Goal: Task Accomplishment & Management: Manage account settings

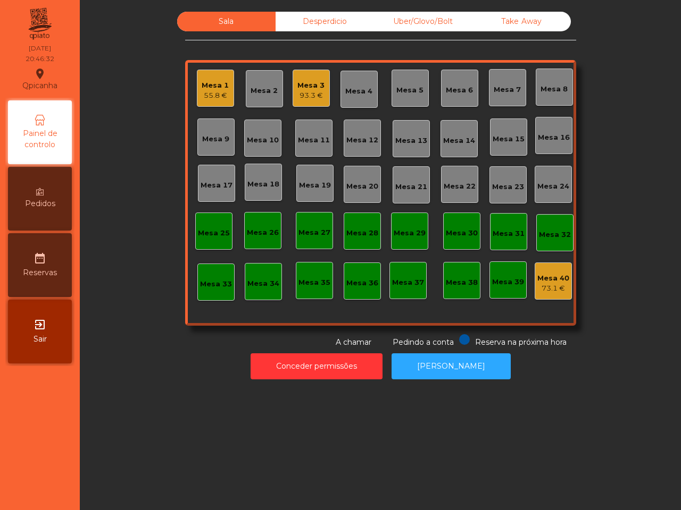
click at [217, 83] on div "Mesa 1" at bounding box center [215, 85] width 27 height 11
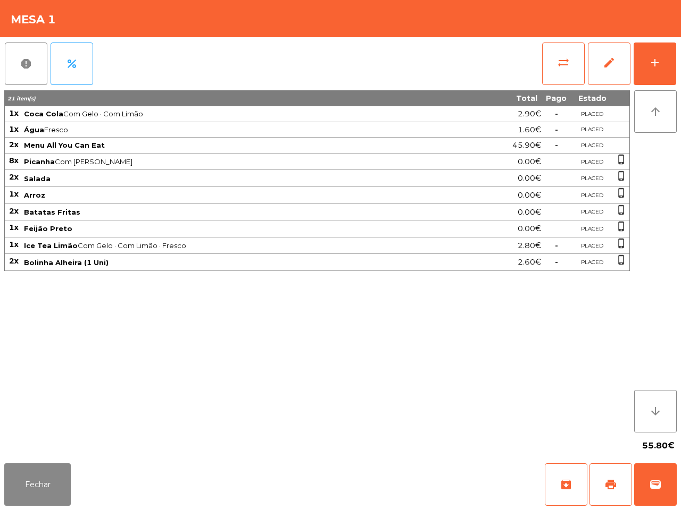
click at [26, 462] on div "Fechar archive print wallet" at bounding box center [340, 484] width 681 height 51
click at [33, 479] on button "Fechar" at bounding box center [37, 485] width 66 height 43
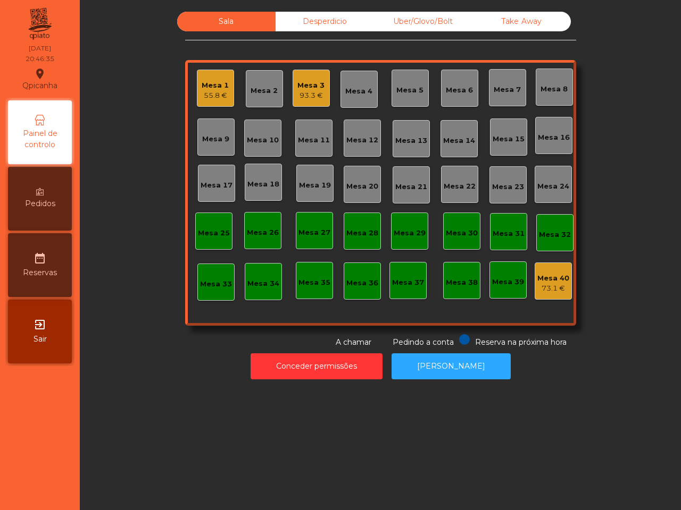
click at [312, 96] on div "93.3 €" at bounding box center [310, 95] width 27 height 11
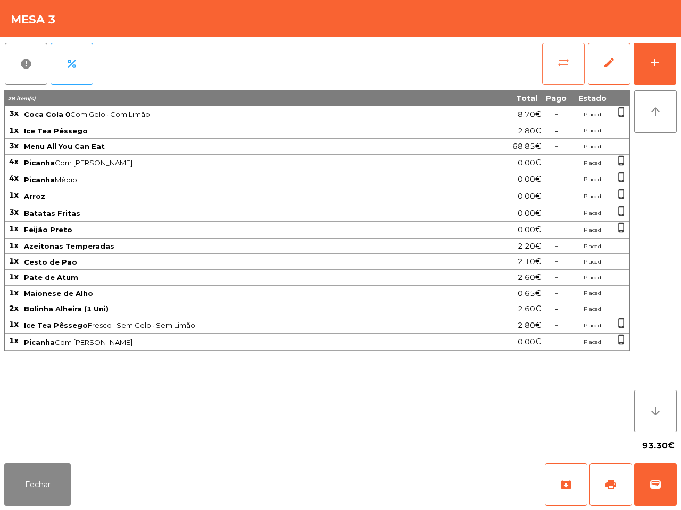
click at [561, 60] on span "sync_alt" at bounding box center [563, 62] width 13 height 13
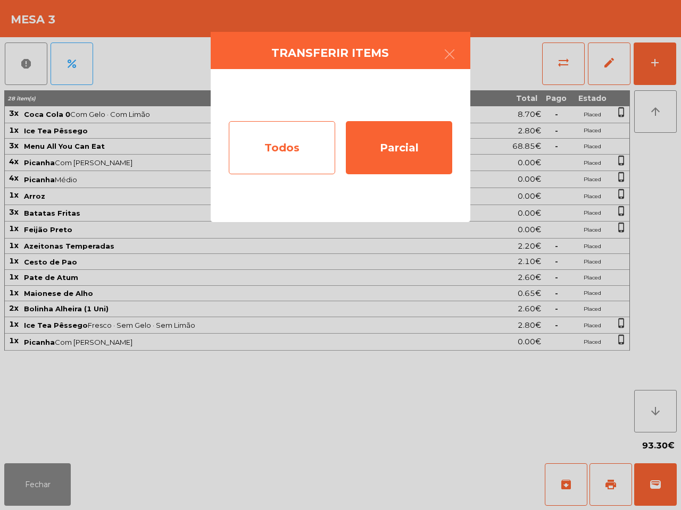
click at [326, 145] on div "Todos" at bounding box center [282, 147] width 106 height 53
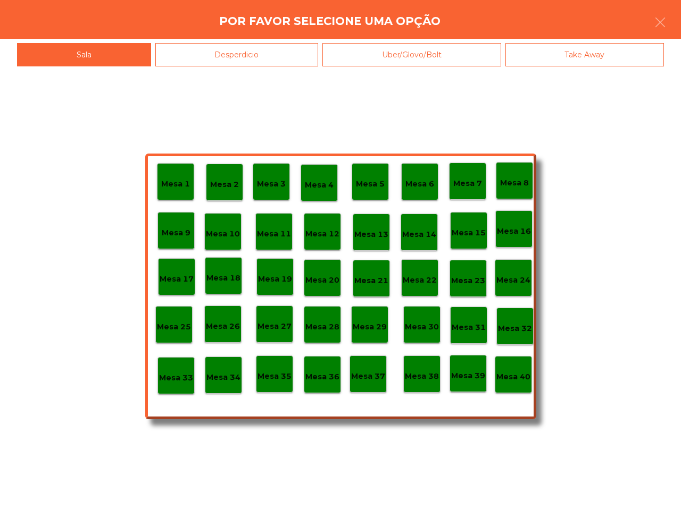
click at [475, 374] on p "Mesa 39" at bounding box center [468, 376] width 34 height 12
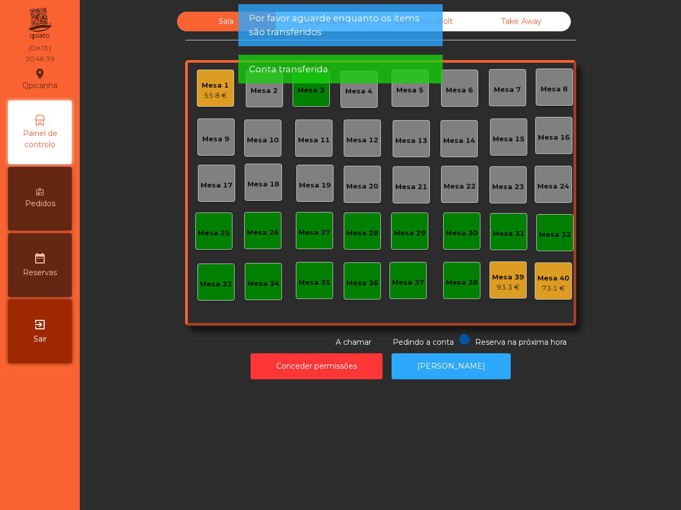
click at [306, 93] on div "Mesa 3" at bounding box center [310, 90] width 27 height 11
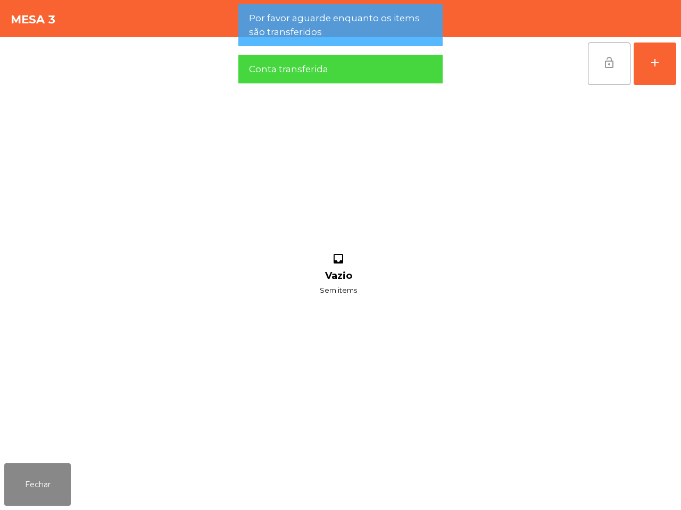
click at [609, 62] on span "lock_open" at bounding box center [608, 62] width 13 height 13
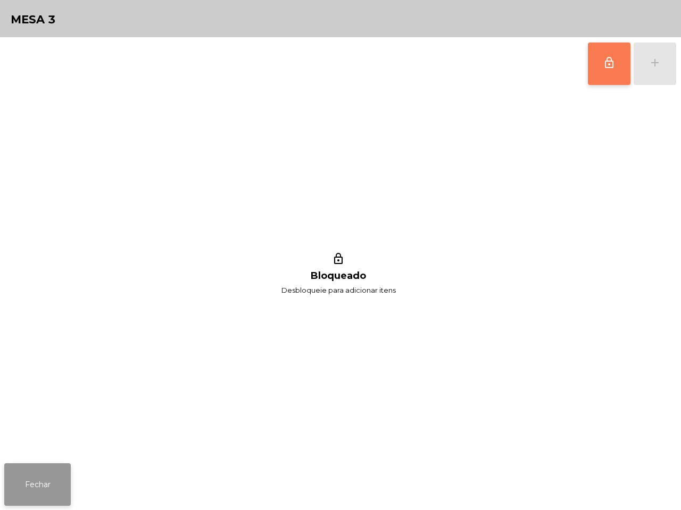
click at [40, 485] on button "Fechar" at bounding box center [37, 485] width 66 height 43
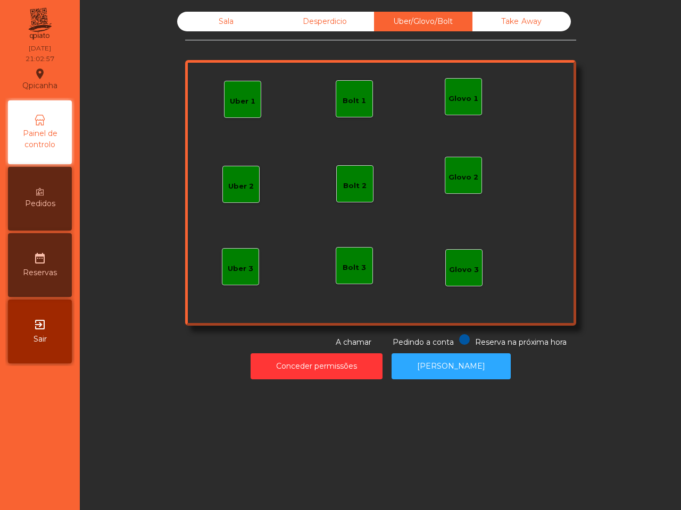
click at [230, 102] on div "Uber 1" at bounding box center [243, 101] width 26 height 11
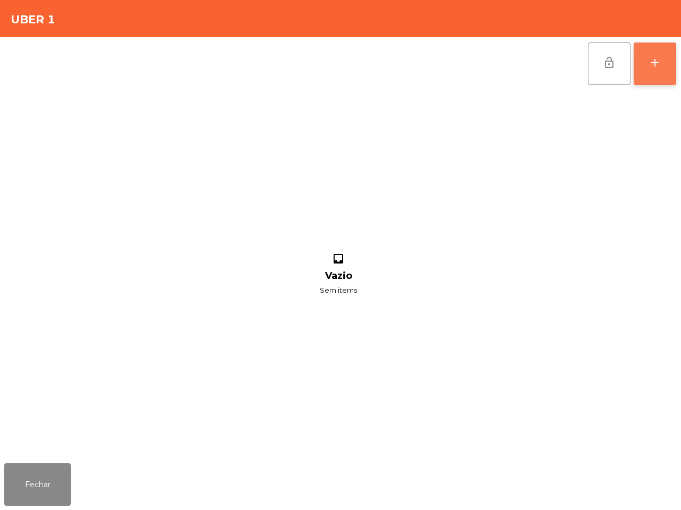
click at [652, 72] on button "add" at bounding box center [654, 64] width 43 height 43
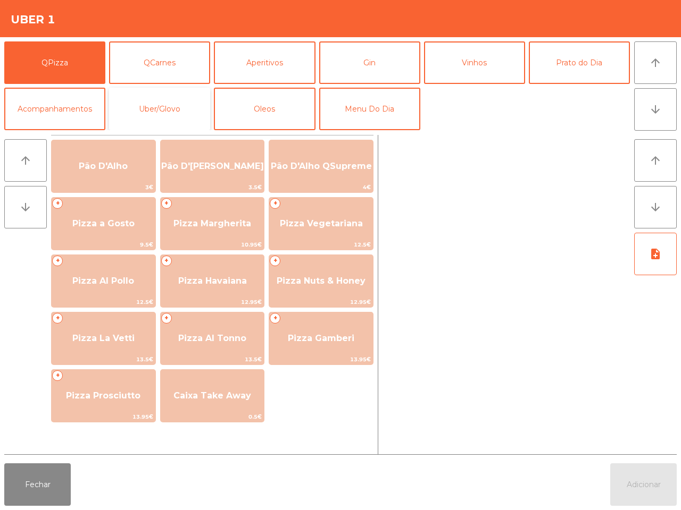
click at [193, 120] on button "Uber/Glovo" at bounding box center [159, 109] width 101 height 43
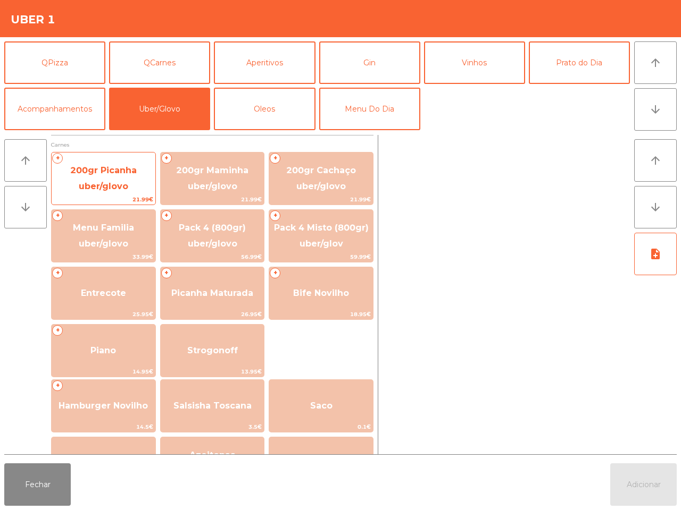
click at [119, 174] on span "200gr Picanha uber/glovo" at bounding box center [103, 178] width 66 height 26
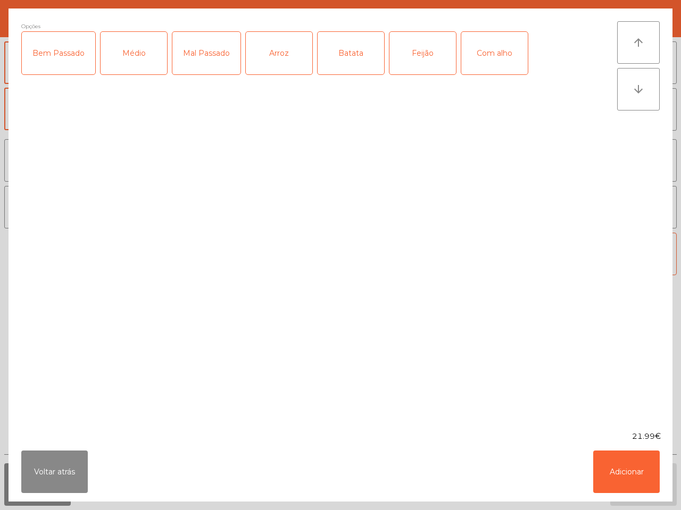
click at [133, 48] on div "Médio" at bounding box center [133, 53] width 66 height 43
click at [71, 59] on div "Bem Passado" at bounding box center [58, 53] width 73 height 43
click at [283, 51] on div "Arroz" at bounding box center [279, 53] width 66 height 43
click at [348, 53] on div "Batata" at bounding box center [350, 53] width 66 height 43
click at [402, 52] on div "Feijão" at bounding box center [422, 53] width 66 height 43
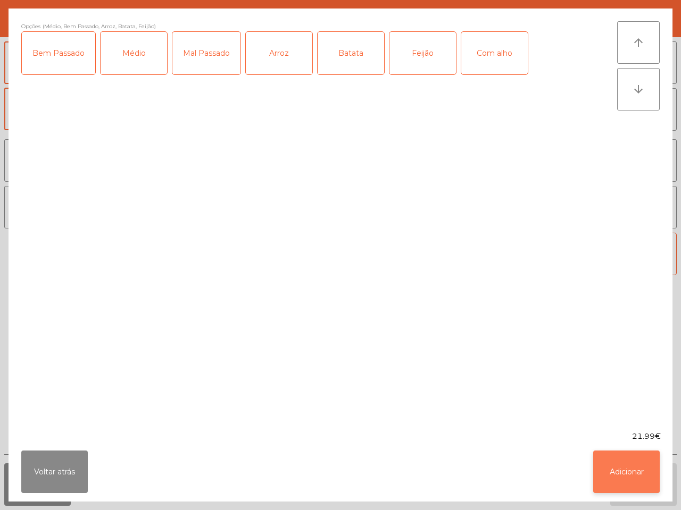
click at [634, 463] on button "Adicionar" at bounding box center [626, 472] width 66 height 43
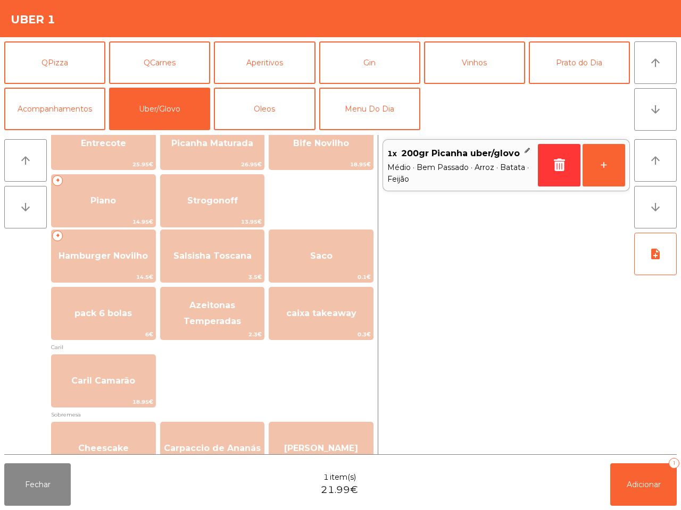
scroll to position [133, 0]
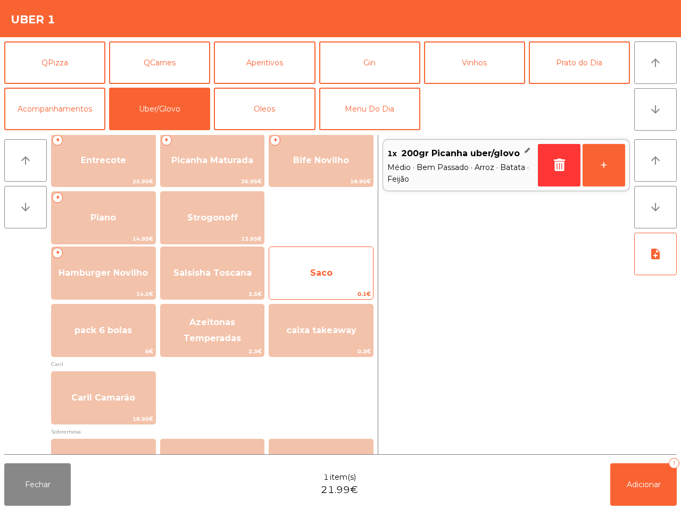
click at [335, 281] on span "Saco" at bounding box center [321, 273] width 104 height 29
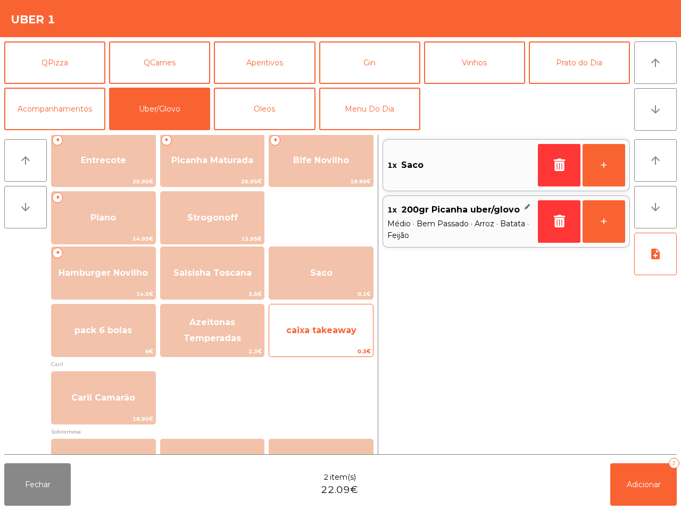
click at [338, 337] on span "caixa takeaway" at bounding box center [321, 330] width 104 height 29
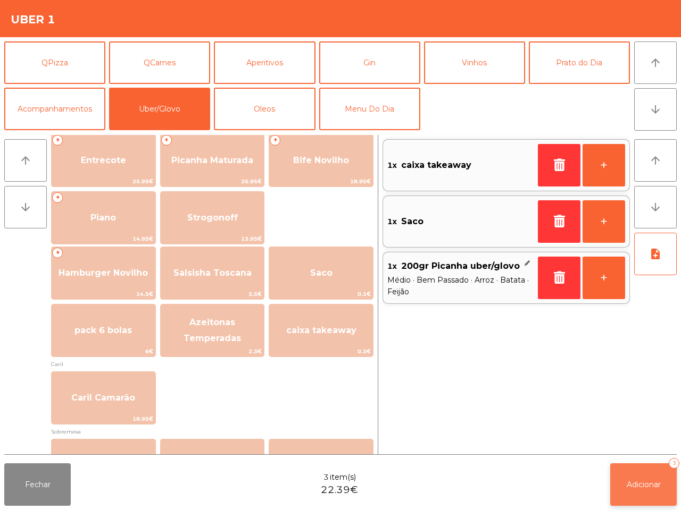
click at [674, 494] on button "Adicionar 3" at bounding box center [643, 485] width 66 height 43
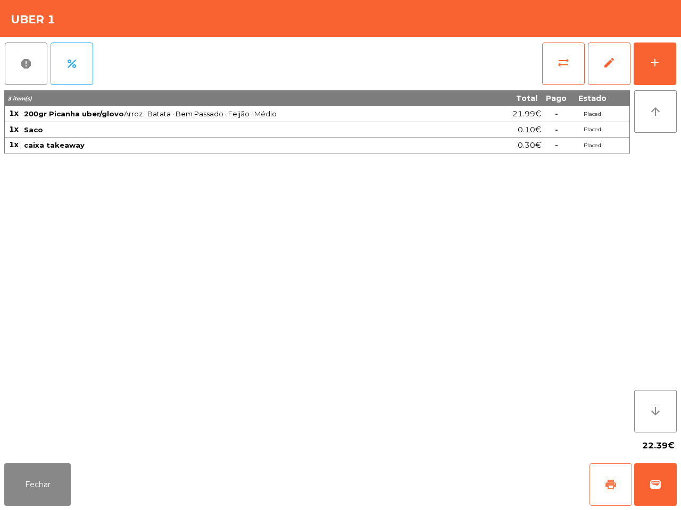
click at [610, 484] on span "print" at bounding box center [610, 485] width 13 height 13
click at [665, 491] on button "wallet" at bounding box center [655, 485] width 43 height 43
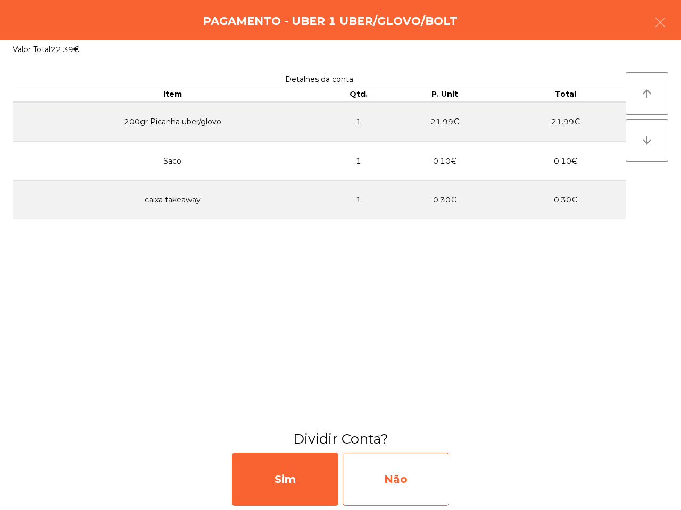
click at [399, 476] on div "Não" at bounding box center [395, 479] width 106 height 53
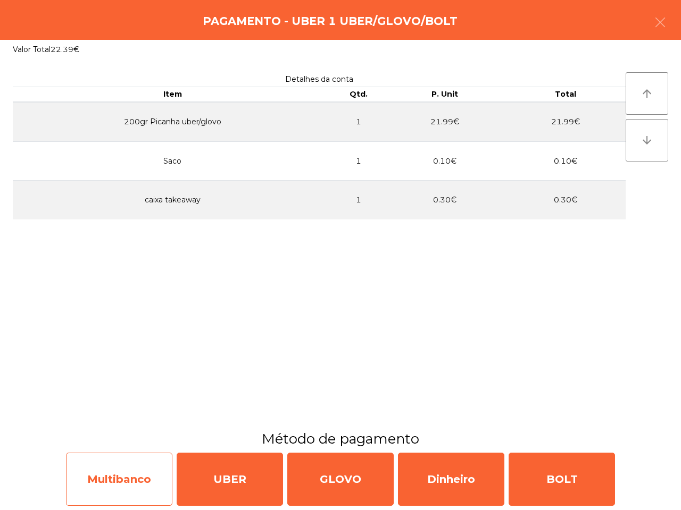
click at [153, 493] on div "Multibanco" at bounding box center [119, 479] width 106 height 53
select select "**"
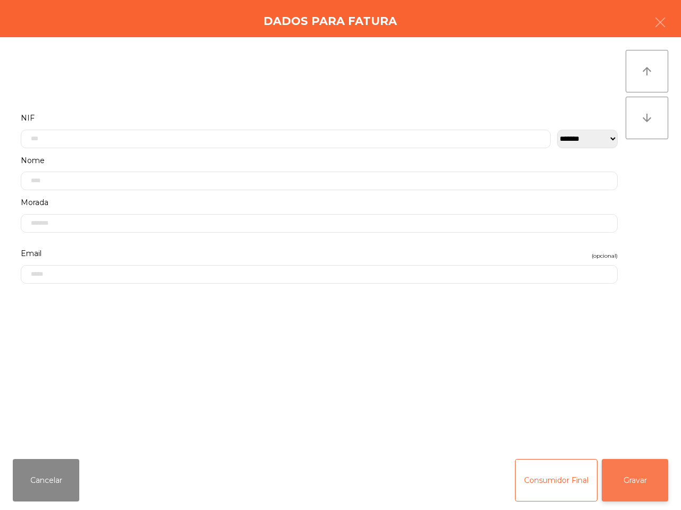
click at [643, 477] on button "Gravar" at bounding box center [634, 480] width 66 height 43
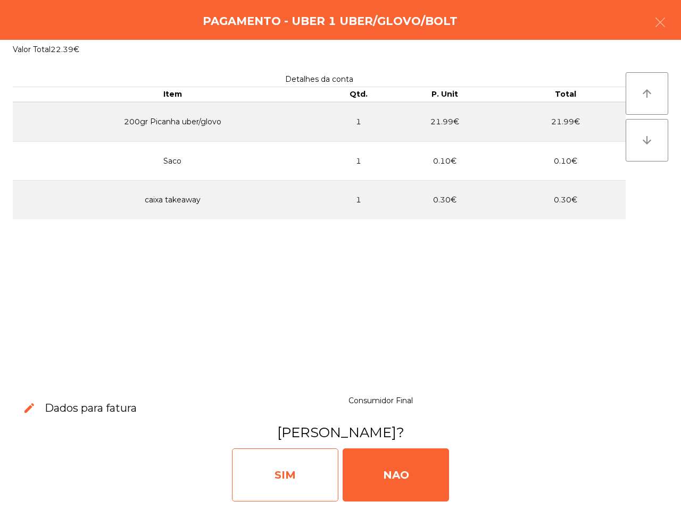
click at [312, 482] on div "SIM" at bounding box center [285, 475] width 106 height 53
